Goal: Use online tool/utility: Utilize a website feature to perform a specific function

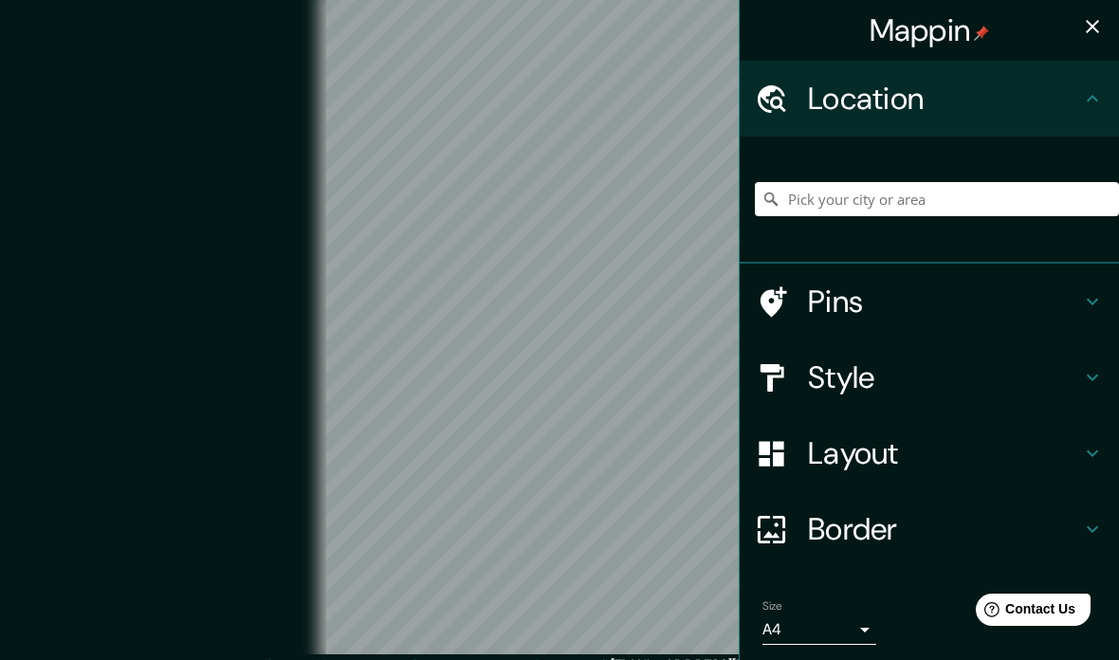
click at [917, 384] on h4 "Style" at bounding box center [944, 377] width 273 height 38
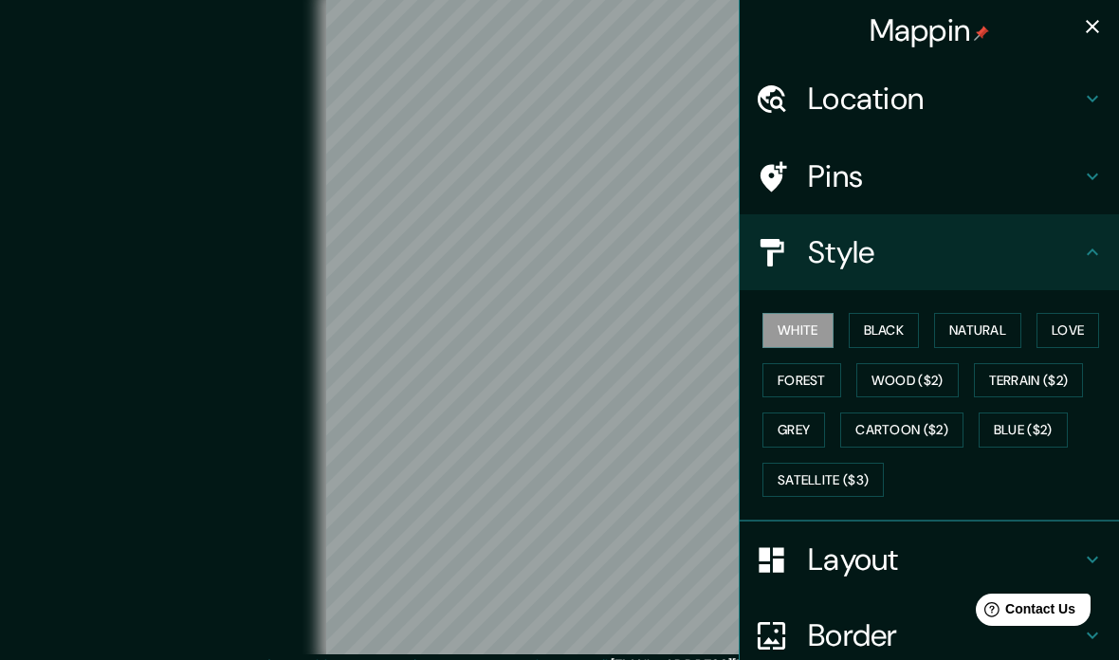
click at [971, 338] on button "Natural" at bounding box center [977, 330] width 87 height 35
click at [867, 321] on button "Black" at bounding box center [883, 330] width 71 height 35
click at [794, 374] on button "Forest" at bounding box center [801, 380] width 79 height 35
click at [888, 330] on button "Black" at bounding box center [883, 330] width 71 height 35
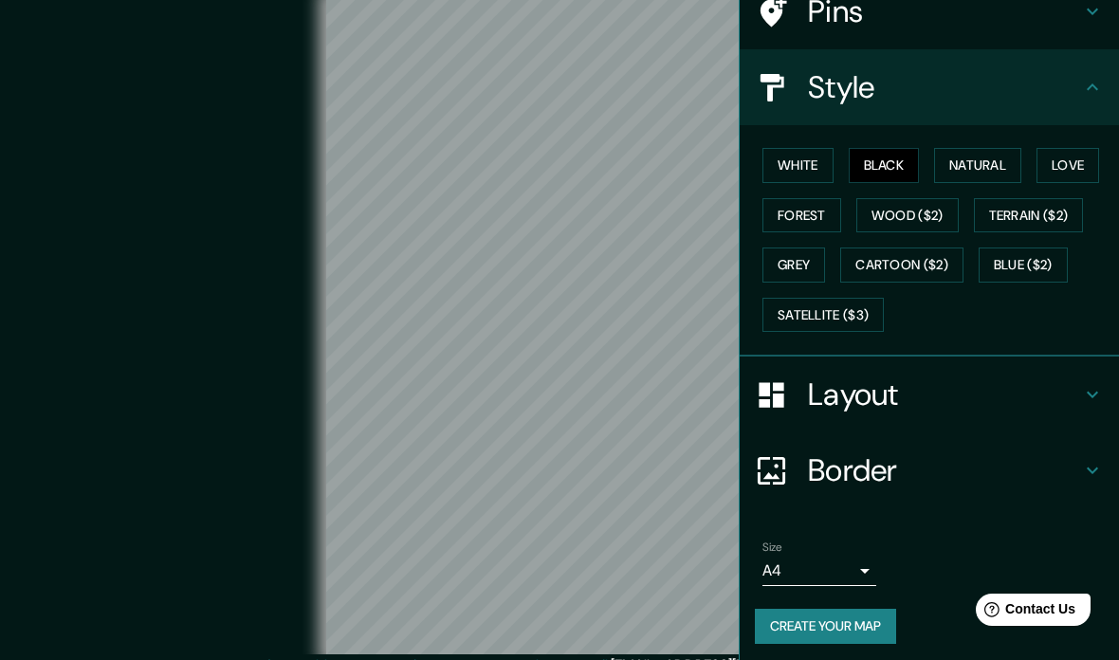
scroll to position [164, 0]
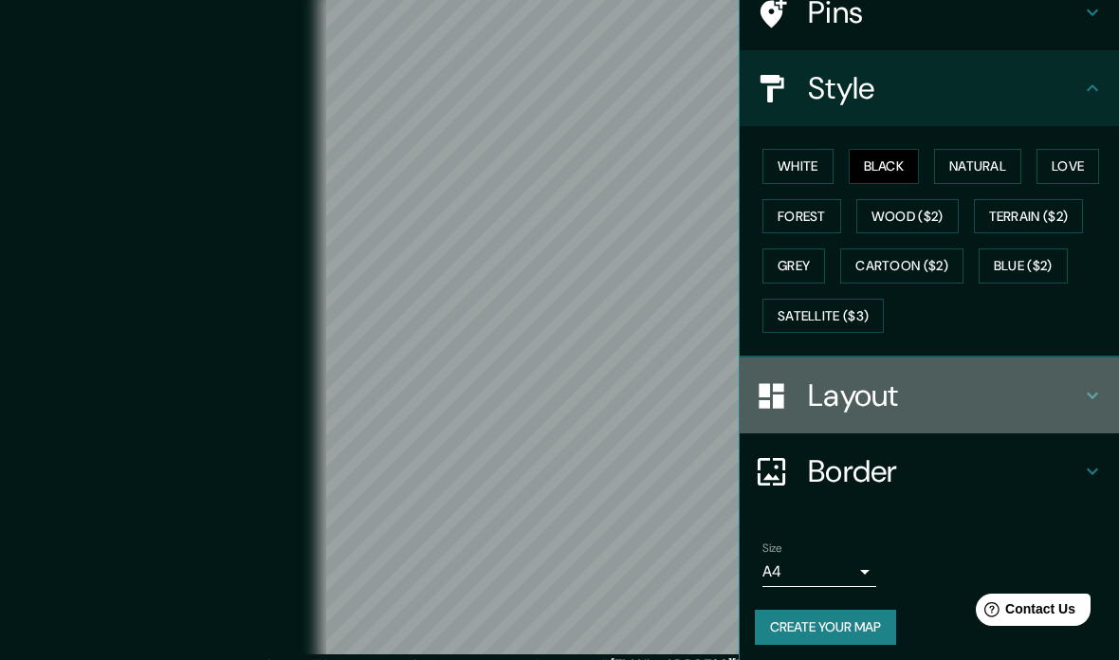
click at [986, 390] on h4 "Layout" at bounding box center [944, 395] width 273 height 38
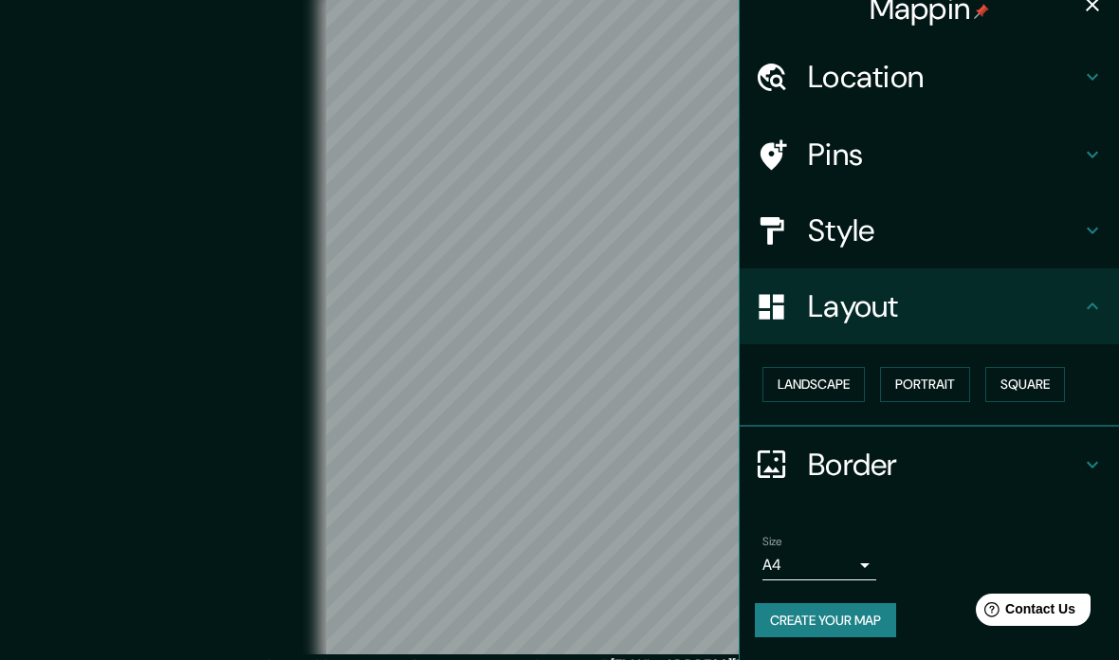
click at [935, 367] on button "Portrait" at bounding box center [925, 384] width 90 height 35
click at [804, 367] on button "Landscape" at bounding box center [813, 384] width 102 height 35
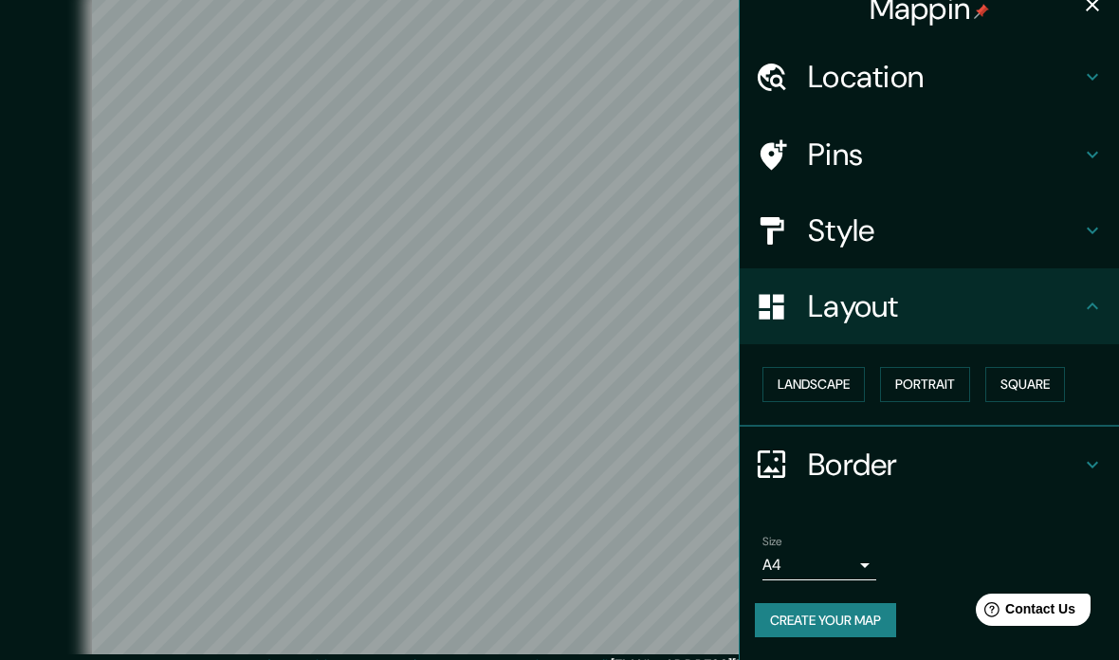
click at [1029, 367] on button "Square" at bounding box center [1025, 384] width 80 height 35
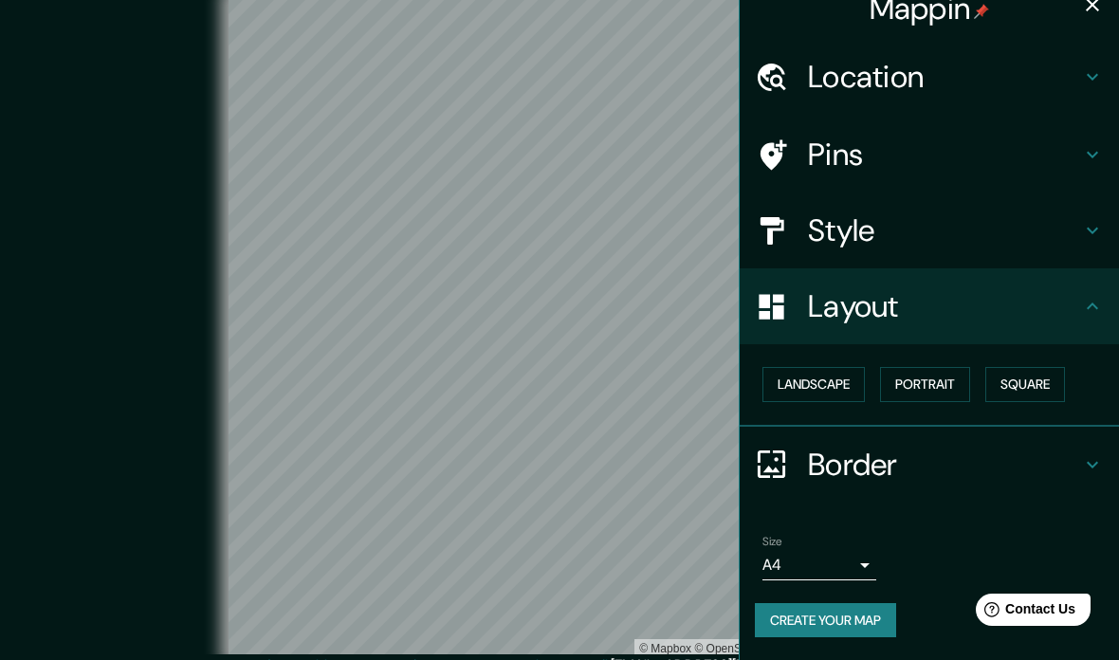
click at [828, 367] on button "Landscape" at bounding box center [813, 384] width 102 height 35
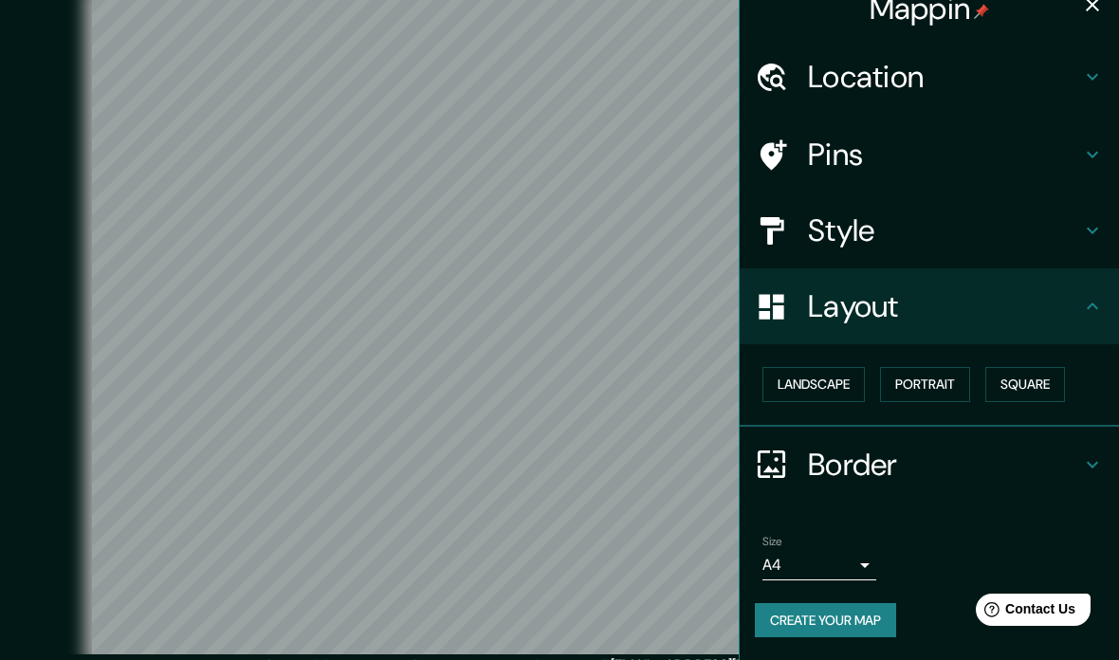
click at [927, 446] on h4 "Border" at bounding box center [944, 465] width 273 height 38
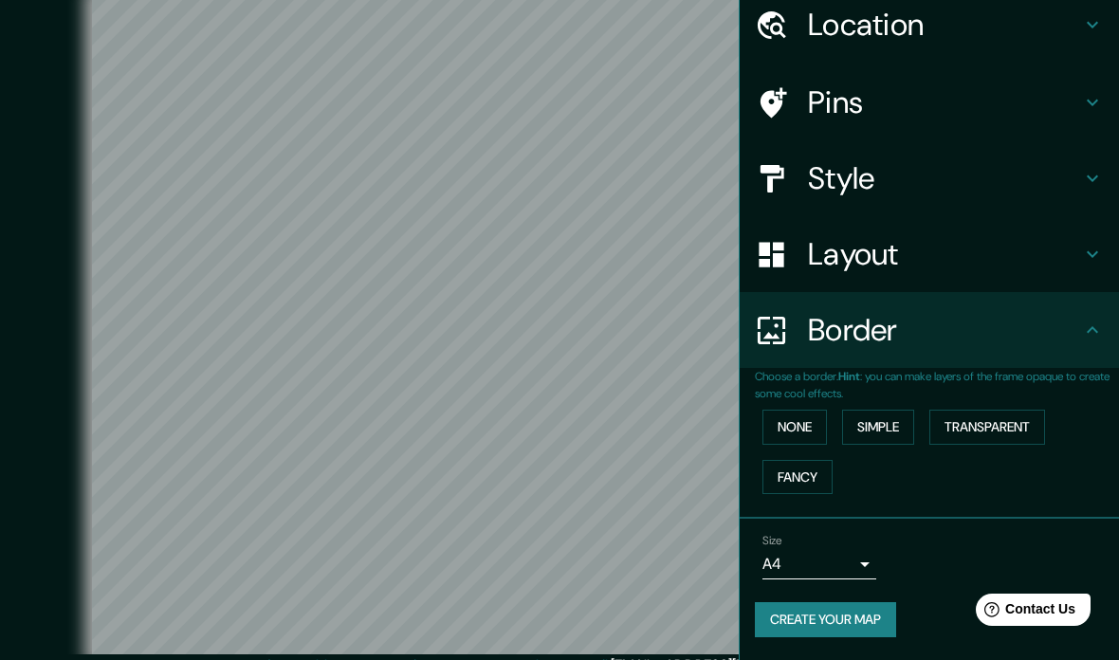
click at [988, 292] on div "Border" at bounding box center [928, 330] width 379 height 76
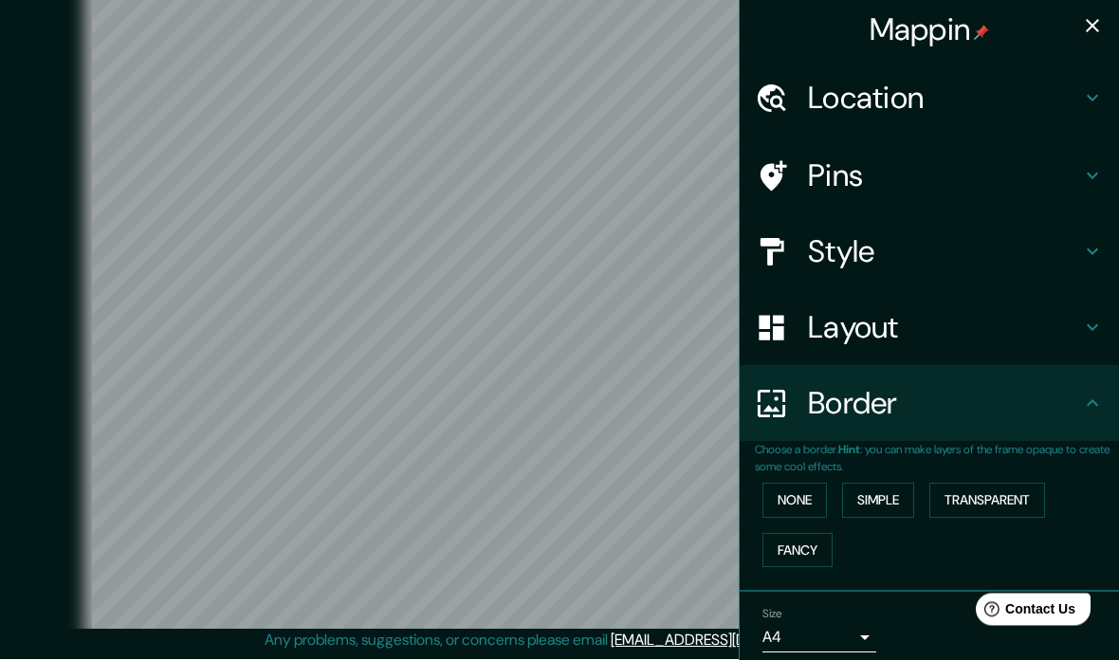
scroll to position [0, 0]
click at [1042, 174] on h4 "Pins" at bounding box center [944, 176] width 273 height 38
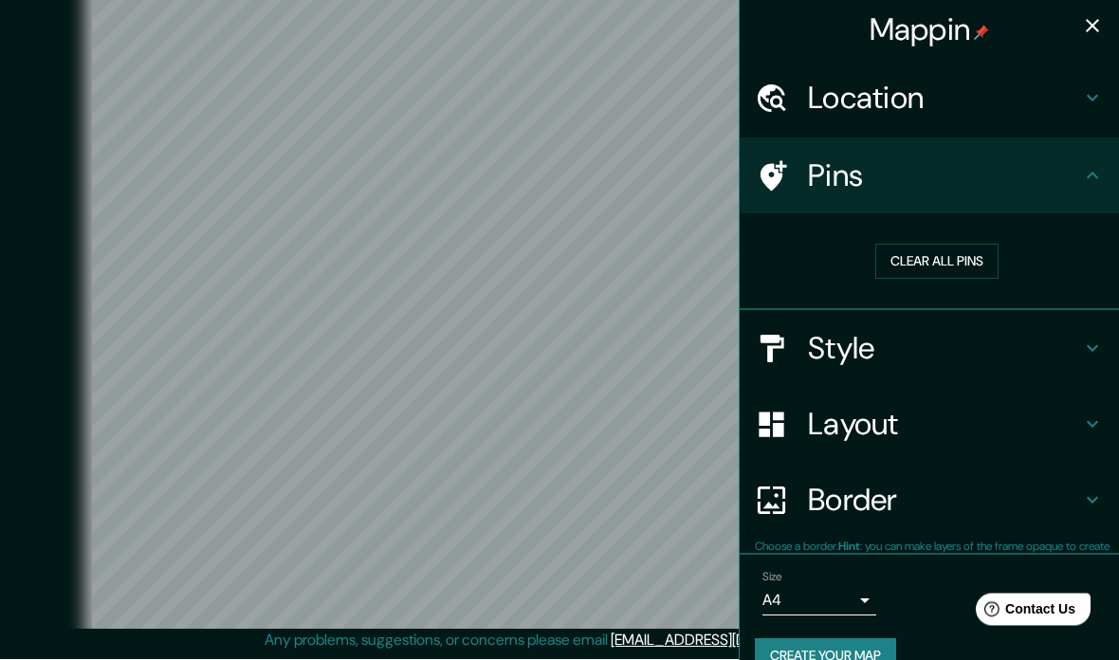
scroll to position [65, 0]
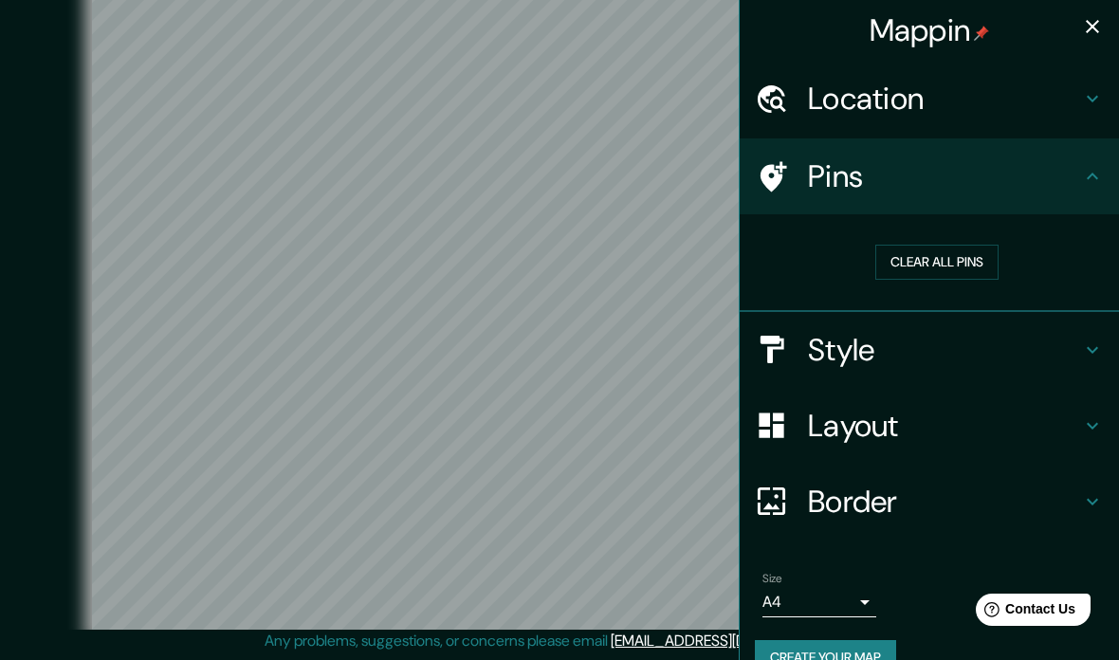
click at [1068, 187] on h4 "Pins" at bounding box center [944, 176] width 273 height 38
click at [970, 371] on div "Style" at bounding box center [928, 350] width 379 height 76
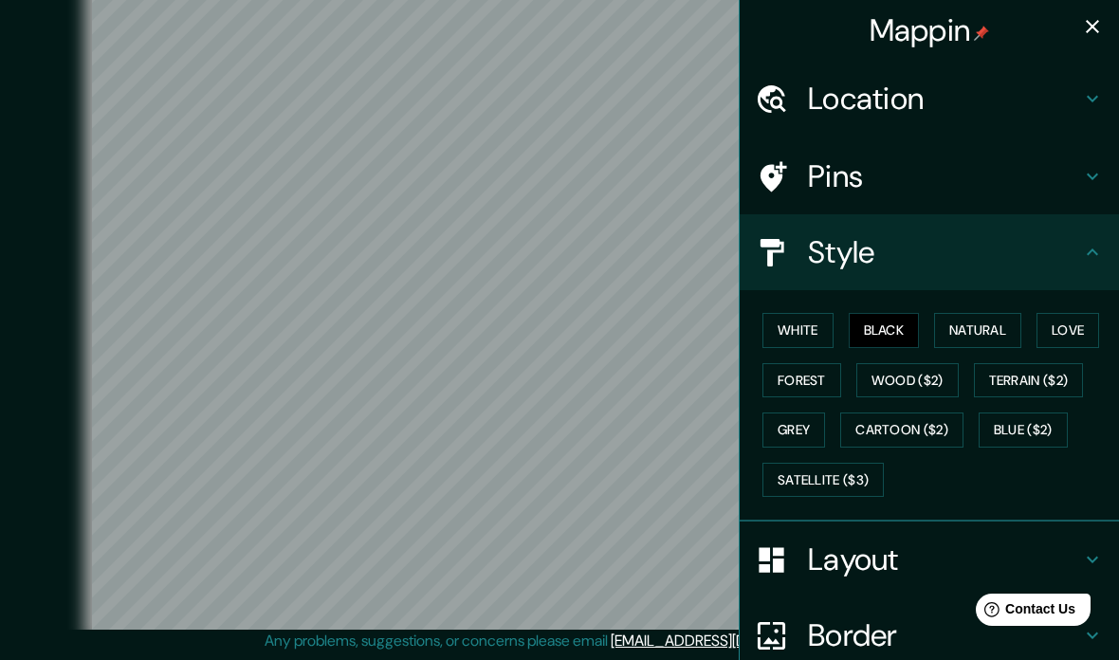
click at [1087, 319] on button "Love" at bounding box center [1067, 330] width 63 height 35
click at [813, 375] on button "Forest" at bounding box center [801, 380] width 79 height 35
click at [916, 327] on button "Black" at bounding box center [883, 330] width 71 height 35
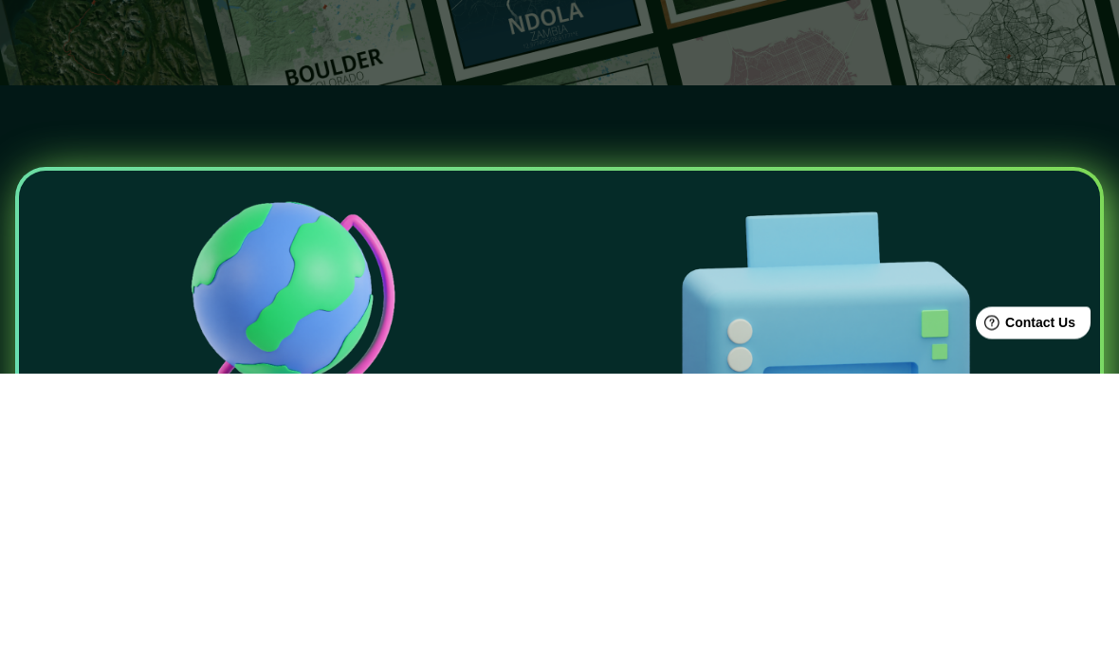
scroll to position [286, 0]
